Goal: Find specific page/section: Find specific page/section

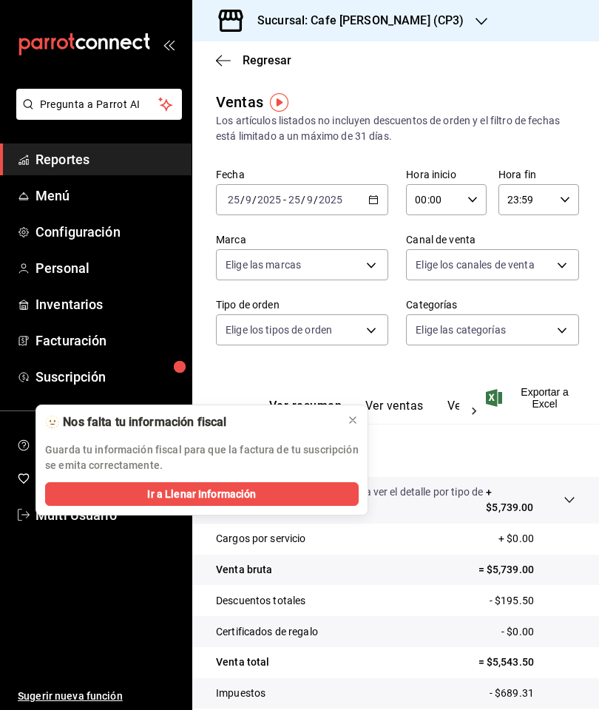
click at [352, 423] on icon at bounding box center [353, 420] width 12 height 12
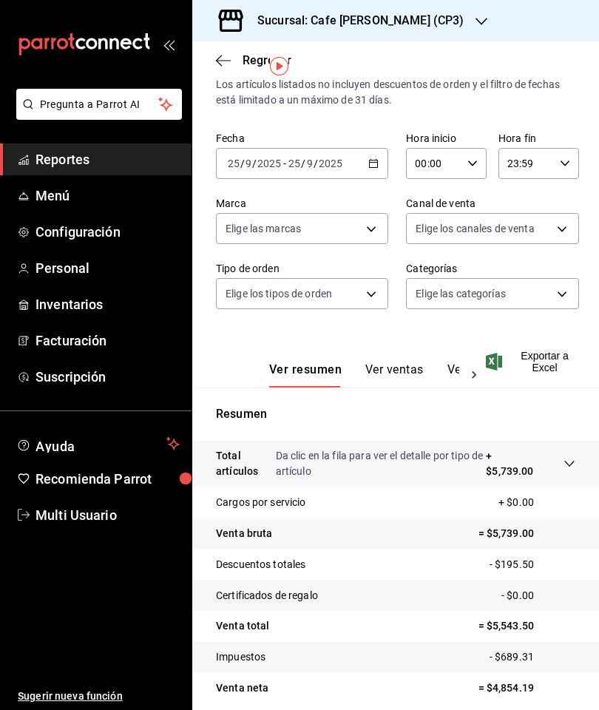
scroll to position [36, 0]
click at [406, 377] on button "Ver ventas" at bounding box center [394, 375] width 58 height 25
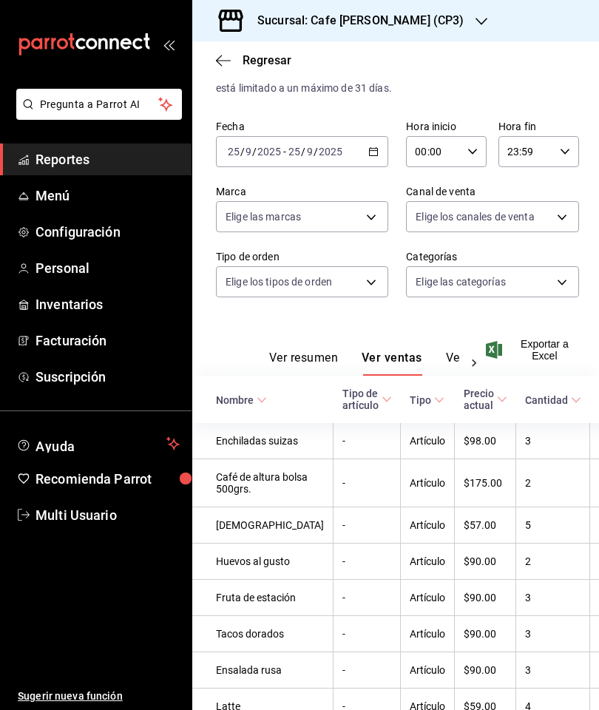
scroll to position [-27, -1]
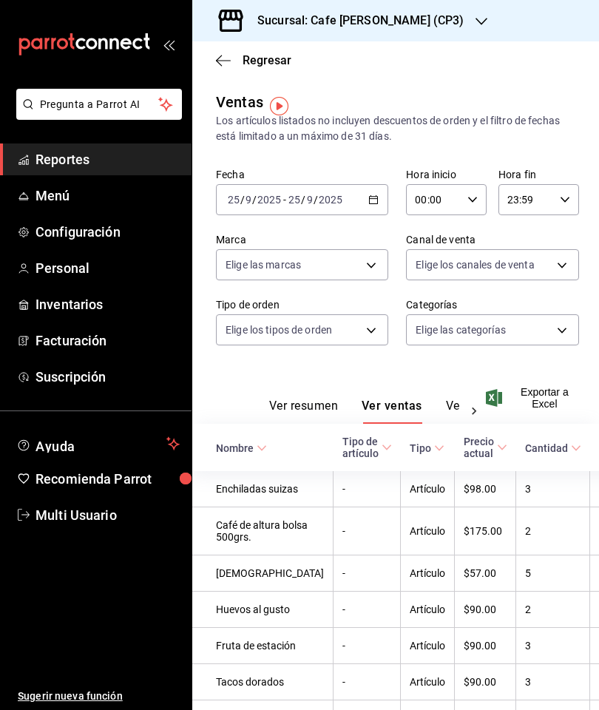
click at [427, 34] on div "Sucursal: Cafe [PERSON_NAME] (CP3)" at bounding box center [348, 20] width 289 height 41
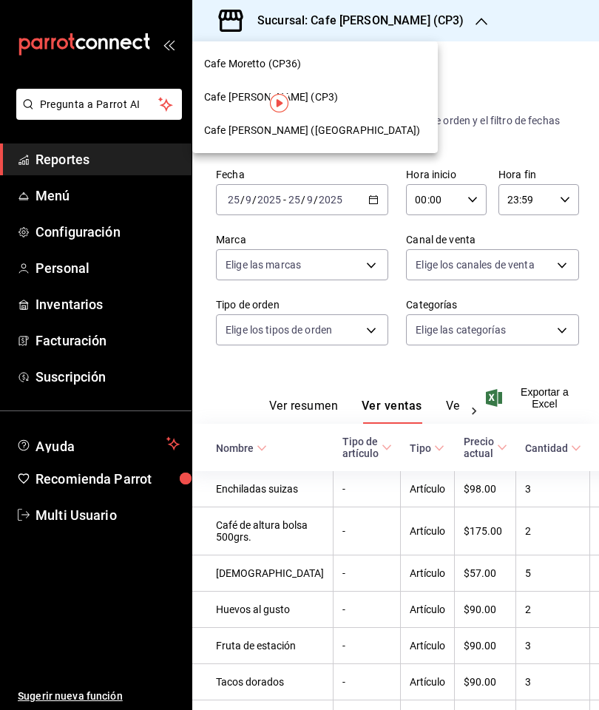
scroll to position [0, 0]
click at [358, 62] on div "Cafe Moretto (CP36)" at bounding box center [315, 64] width 222 height 16
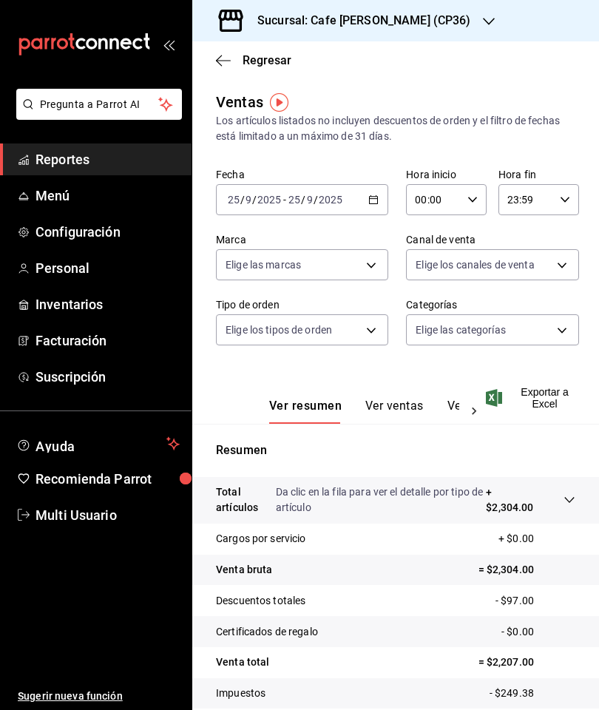
click at [399, 405] on button "Ver ventas" at bounding box center [394, 411] width 58 height 25
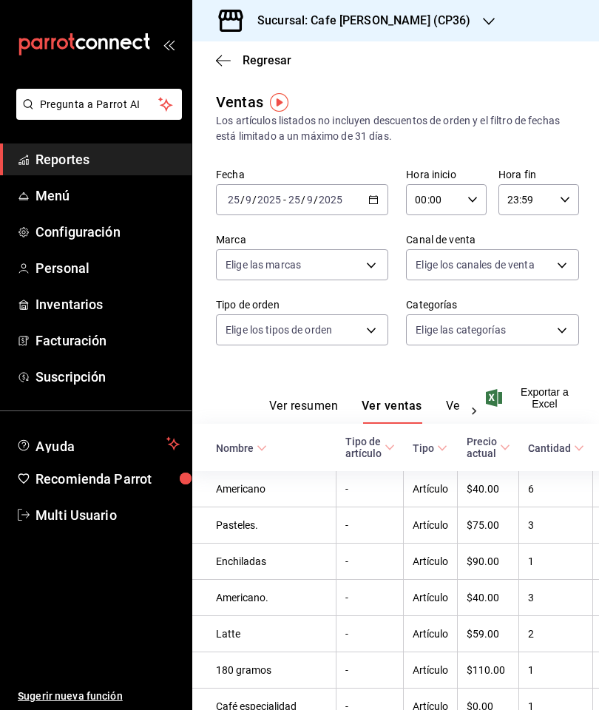
click at [533, 578] on td "1" at bounding box center [556, 562] width 74 height 36
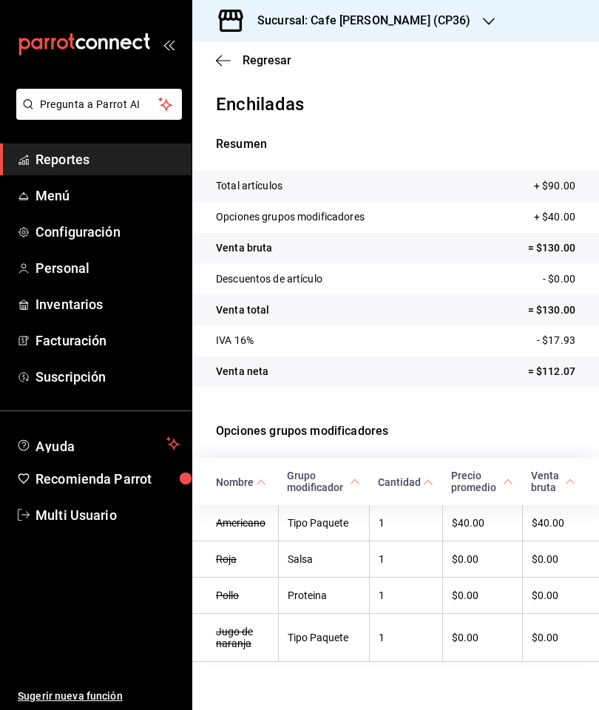
click at [217, 58] on icon "button" at bounding box center [223, 60] width 15 height 13
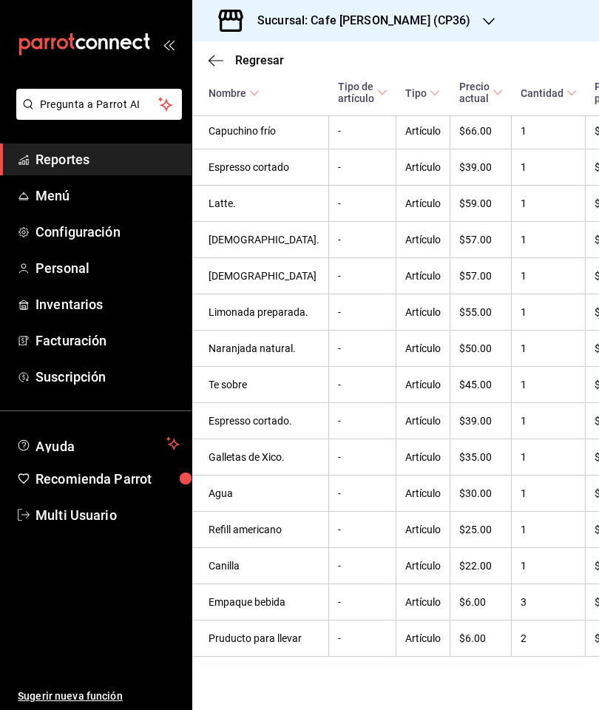
scroll to position [1095, 8]
click at [459, 7] on div "Sucursal: Cafe [PERSON_NAME] (CP36)" at bounding box center [395, 20] width 407 height 41
click at [427, 4] on div "Sucursal: Cafe [PERSON_NAME] (CP36)" at bounding box center [352, 20] width 297 height 41
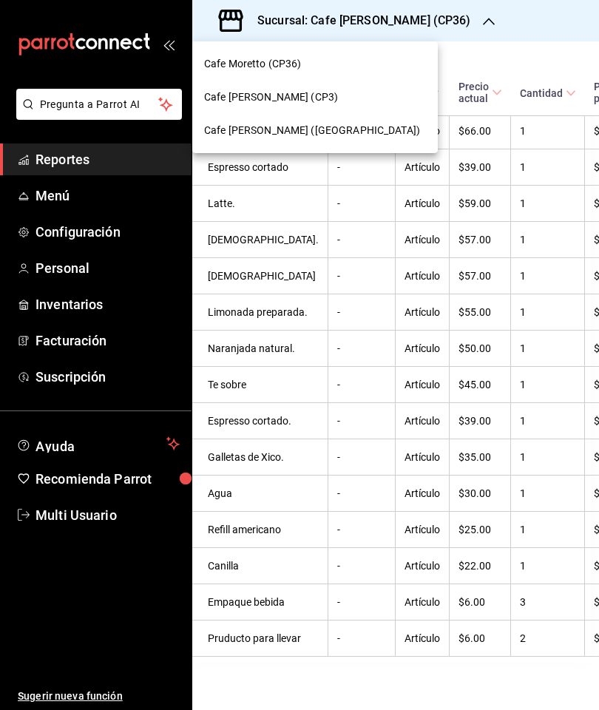
click at [368, 132] on div "Cafe [PERSON_NAME] ([GEOGRAPHIC_DATA])" at bounding box center [315, 131] width 222 height 16
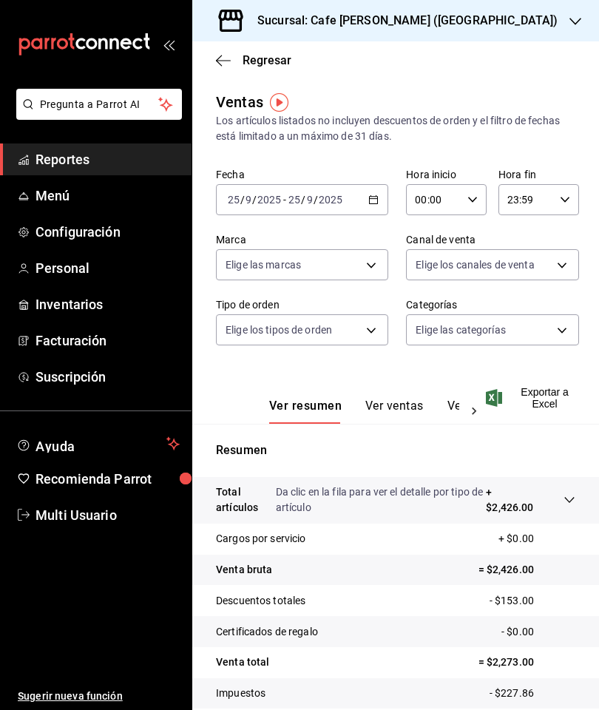
click at [411, 407] on button "Ver ventas" at bounding box center [394, 411] width 58 height 25
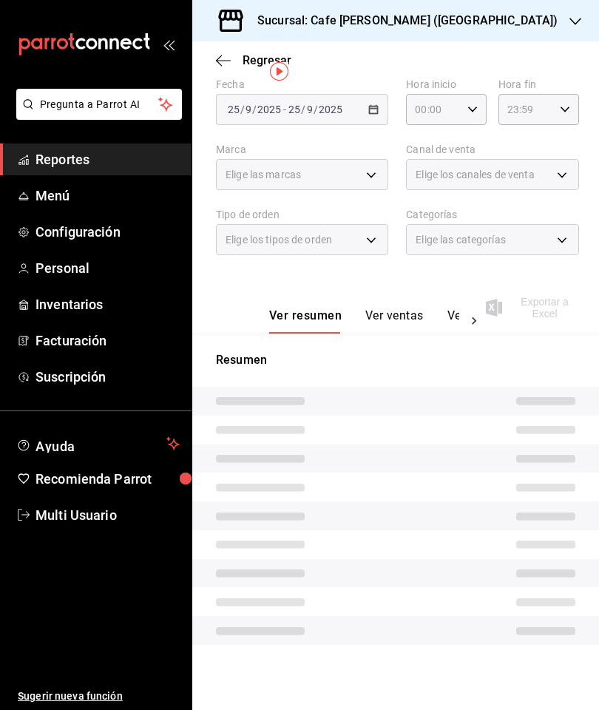
scroll to position [31, 0]
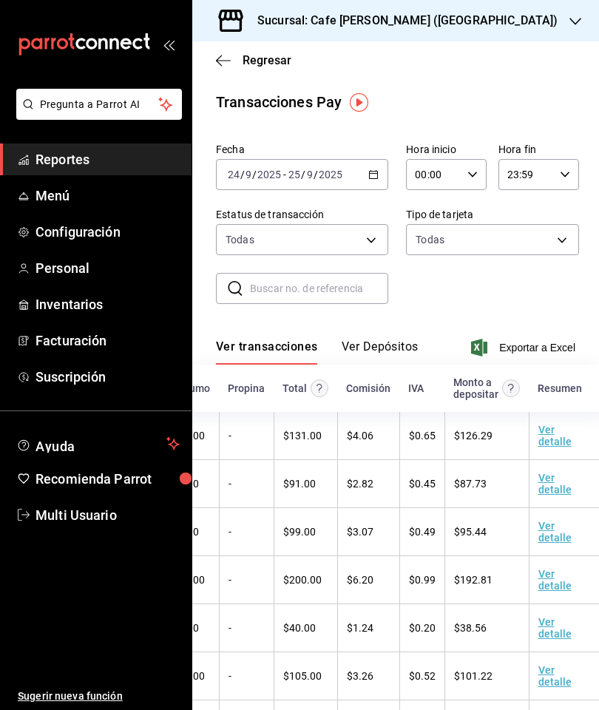
click at [411, 344] on button "Ver Depósitos" at bounding box center [380, 351] width 77 height 25
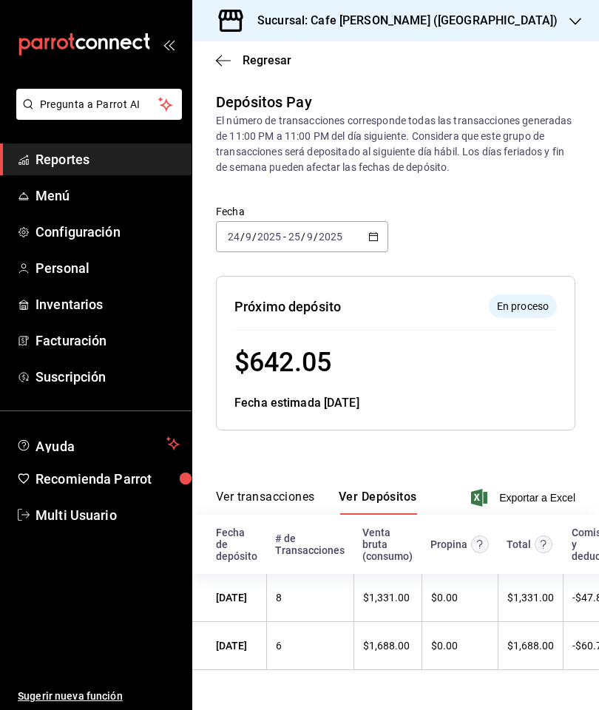
click at [38, 305] on span "Inventarios" at bounding box center [108, 304] width 144 height 20
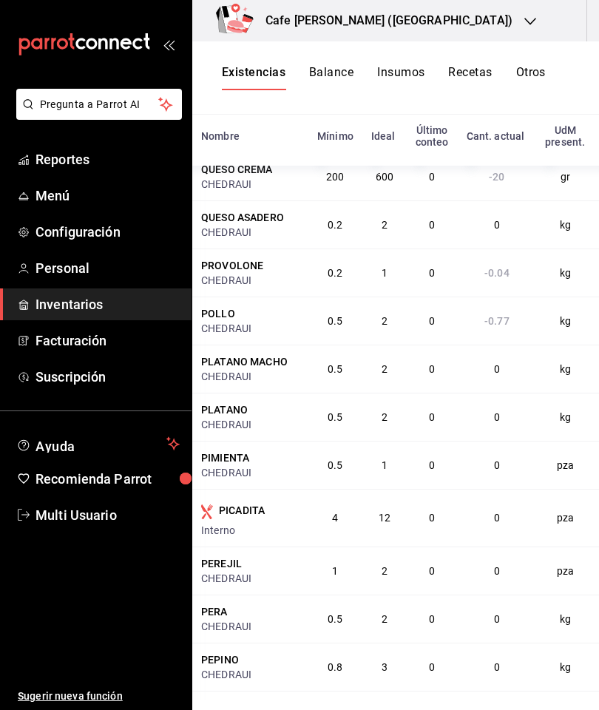
scroll to position [4226, 15]
click at [481, 77] on button "Recetas" at bounding box center [470, 77] width 44 height 25
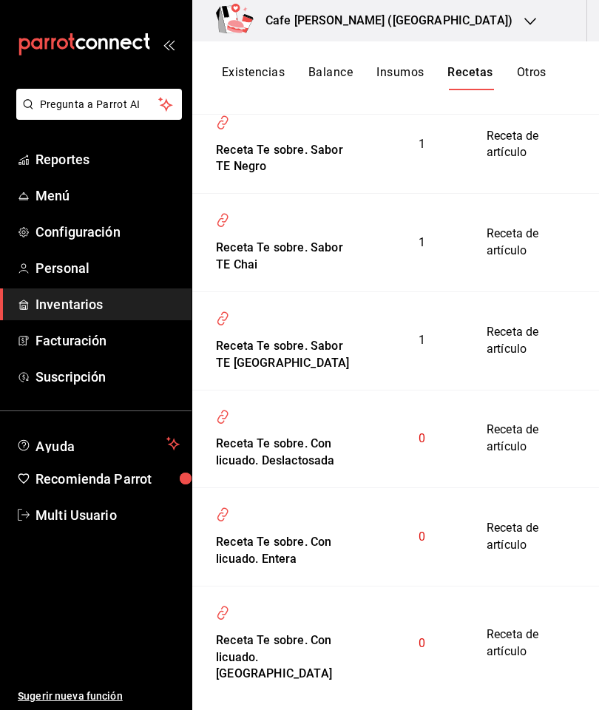
scroll to position [2046, 0]
